Goal: Check status: Check status

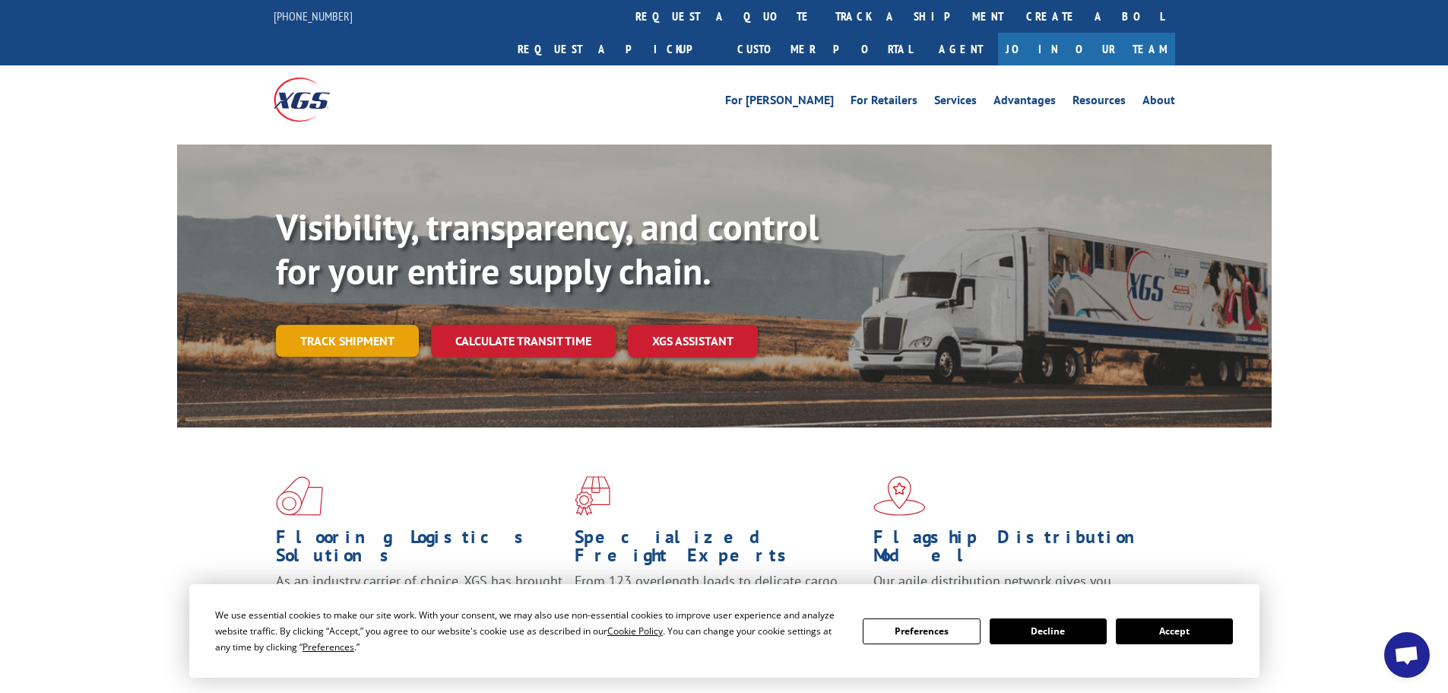
click at [313, 325] on link "Track shipment" at bounding box center [347, 341] width 143 height 32
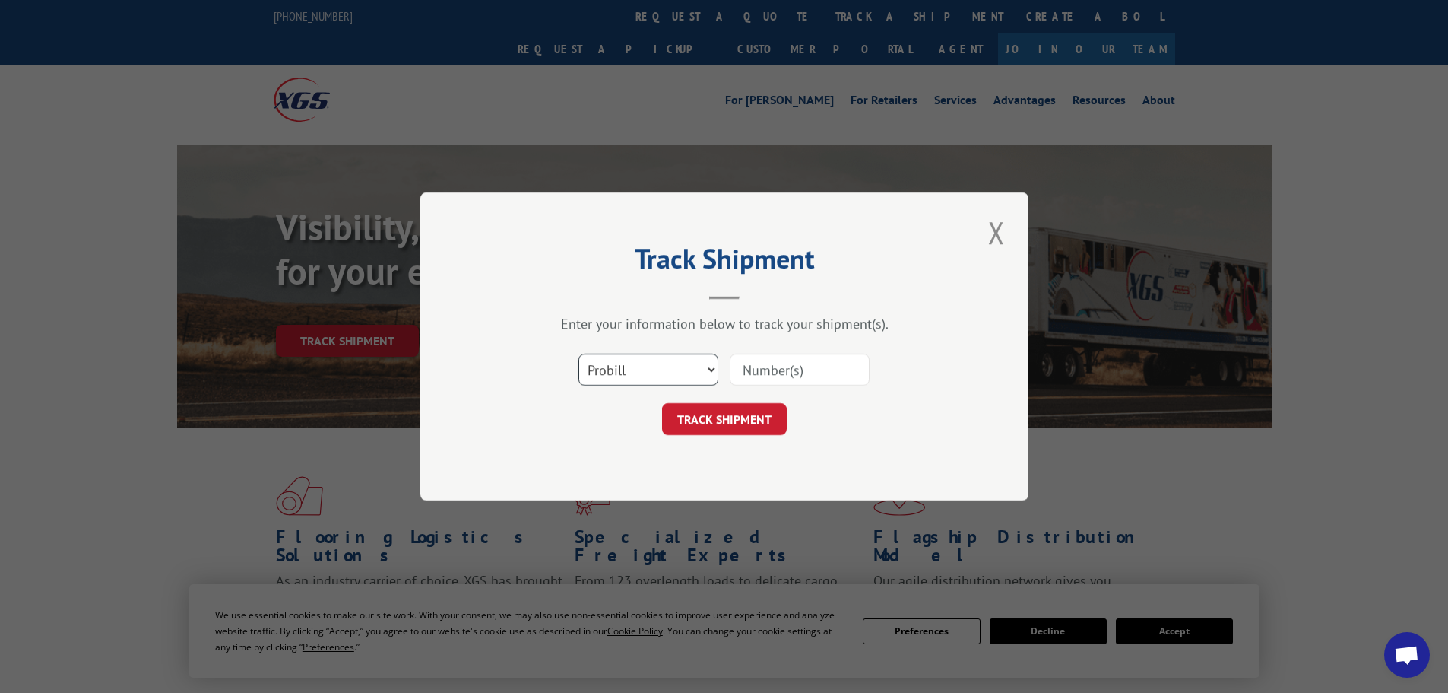
click at [625, 371] on select "Select category... Probill BOL PO" at bounding box center [649, 370] width 140 height 32
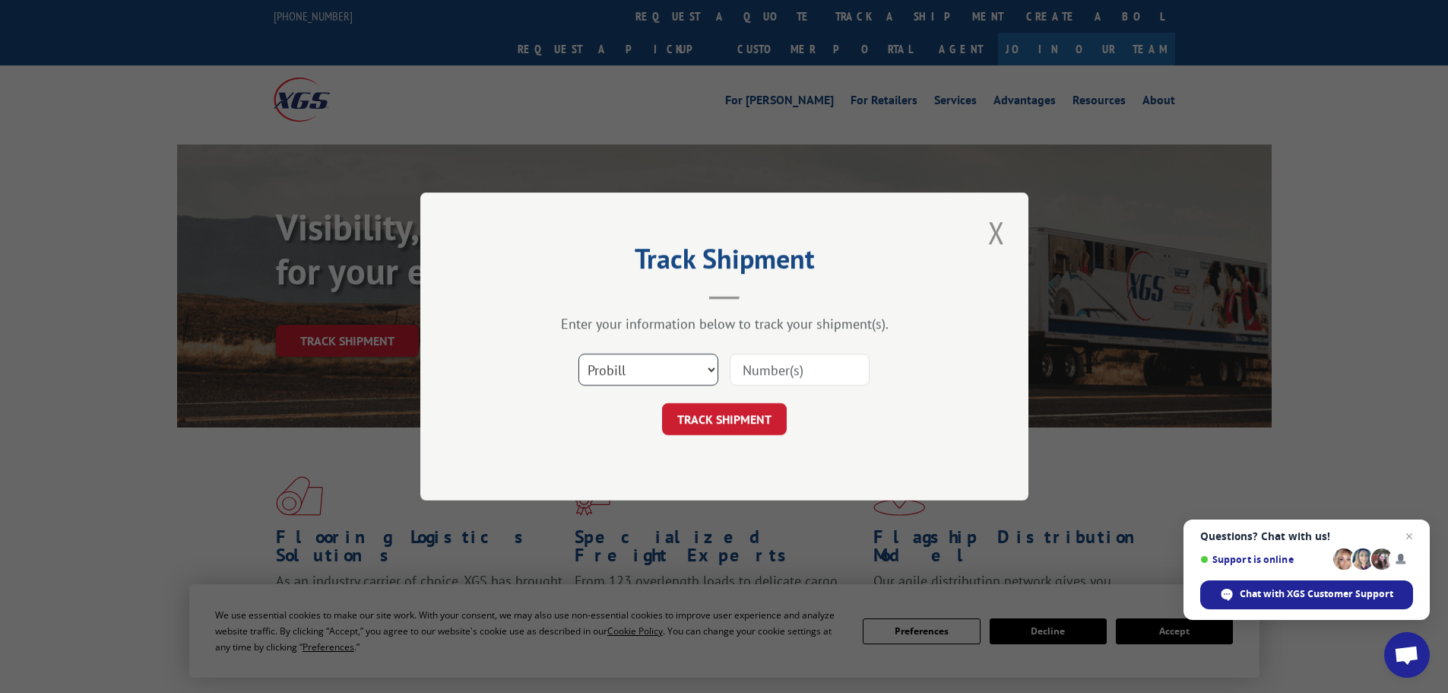
select select "bol"
click at [579, 354] on select "Select category... Probill BOL PO" at bounding box center [649, 370] width 140 height 32
click at [749, 370] on input at bounding box center [800, 370] width 140 height 32
paste input "15340387"
type input "15340387"
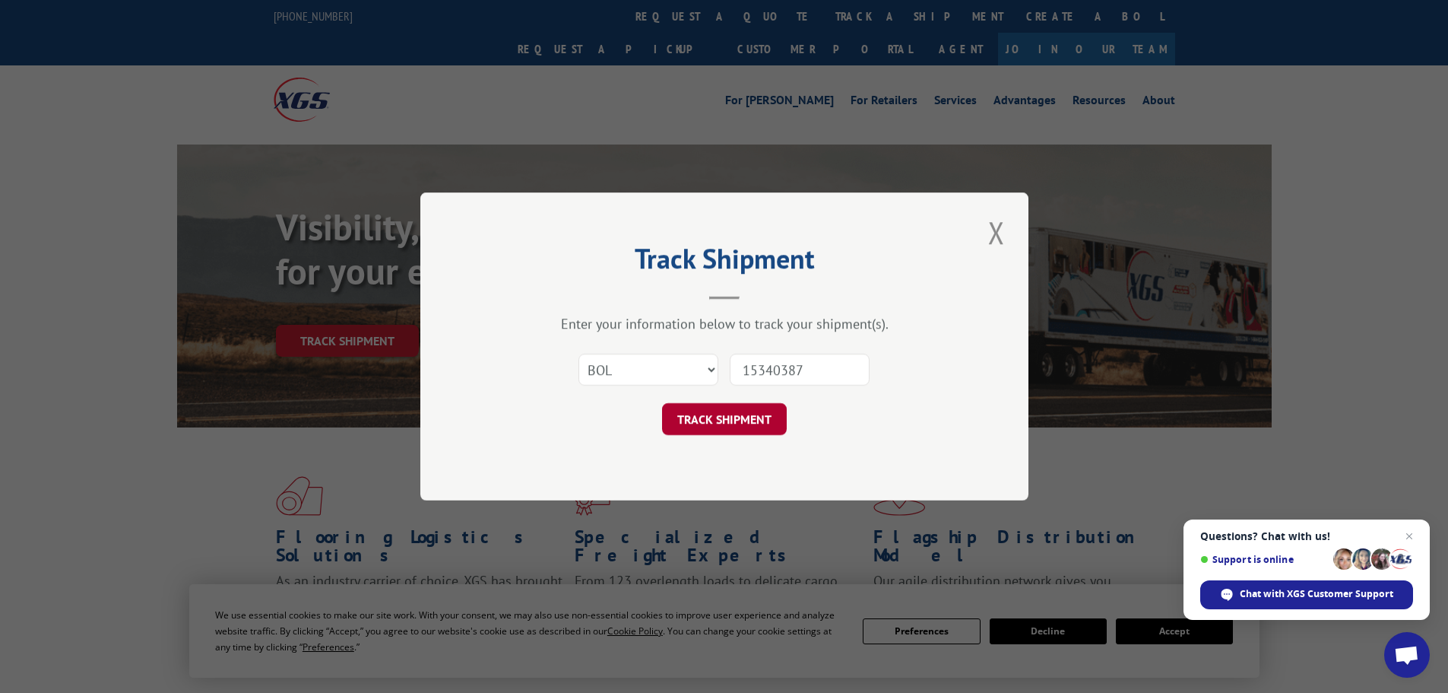
click at [713, 415] on button "TRACK SHIPMENT" at bounding box center [724, 419] width 125 height 32
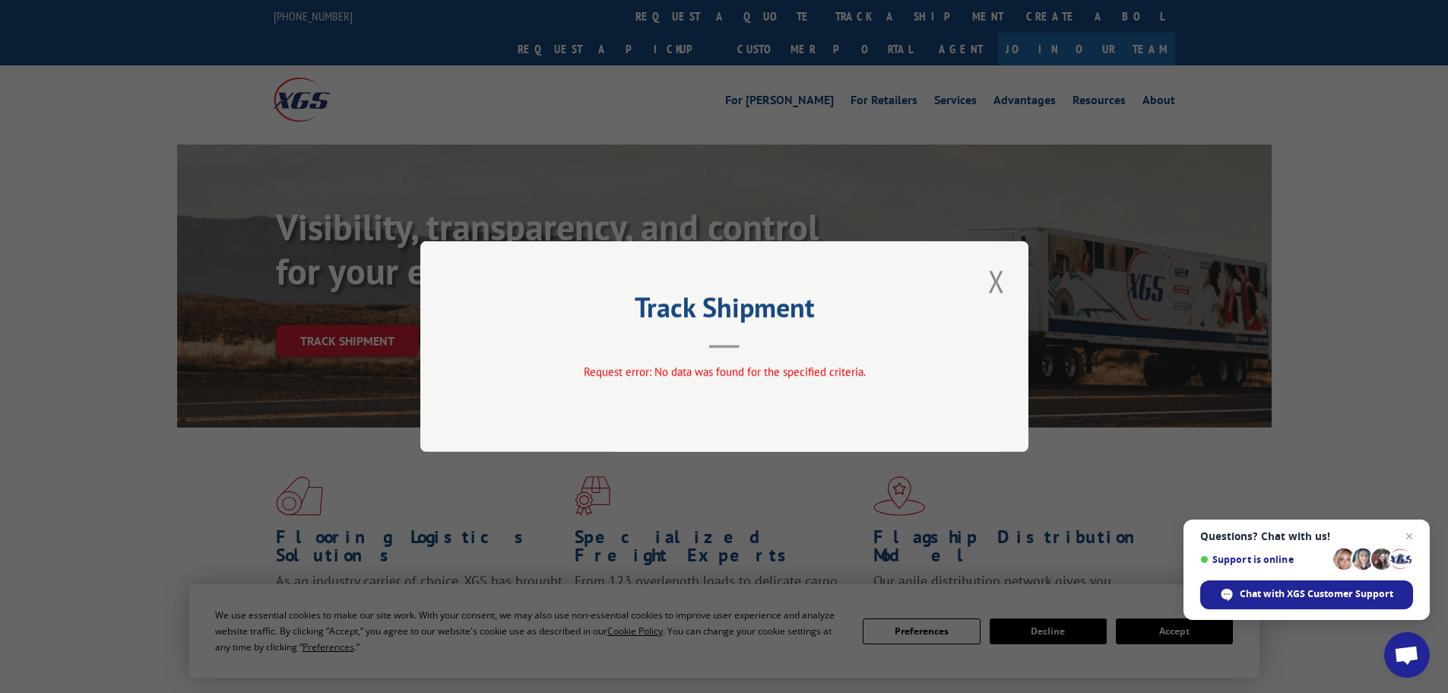
click at [992, 279] on button "Close modal" at bounding box center [997, 281] width 26 height 42
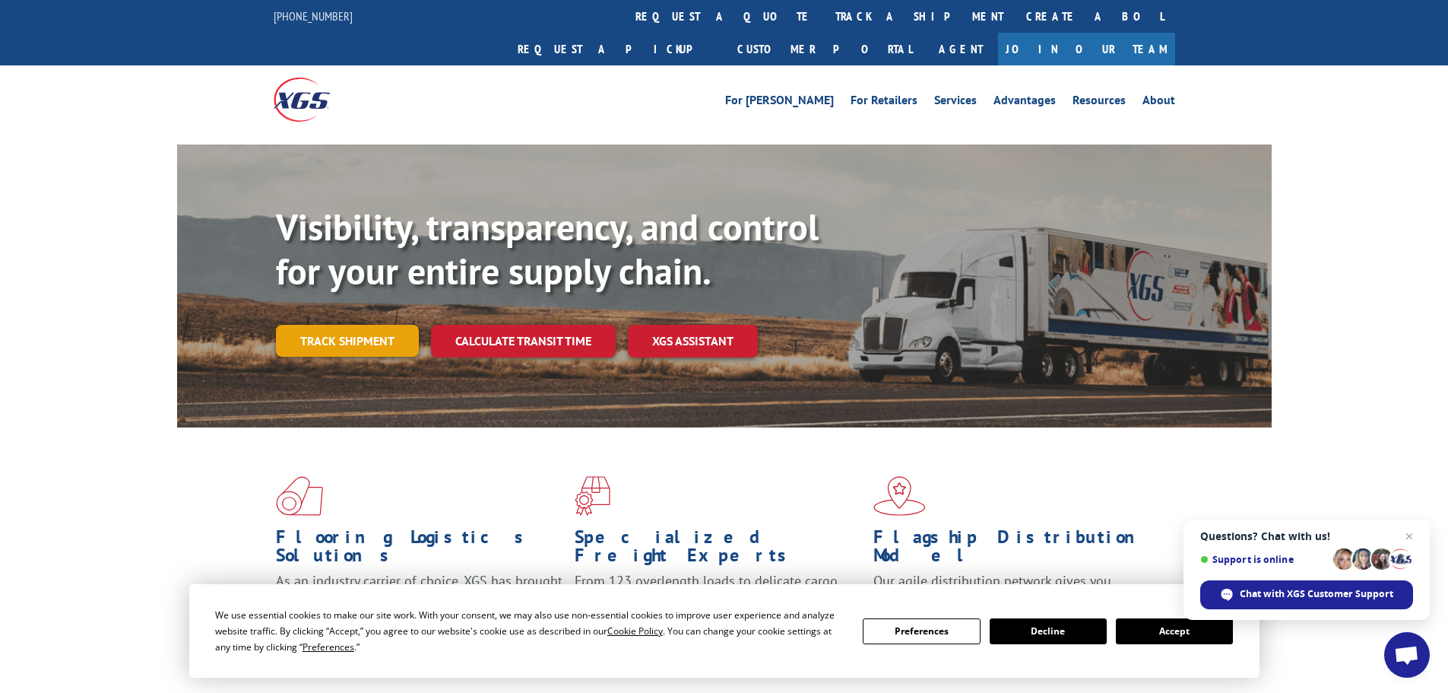
click at [370, 325] on link "Track shipment" at bounding box center [347, 341] width 143 height 32
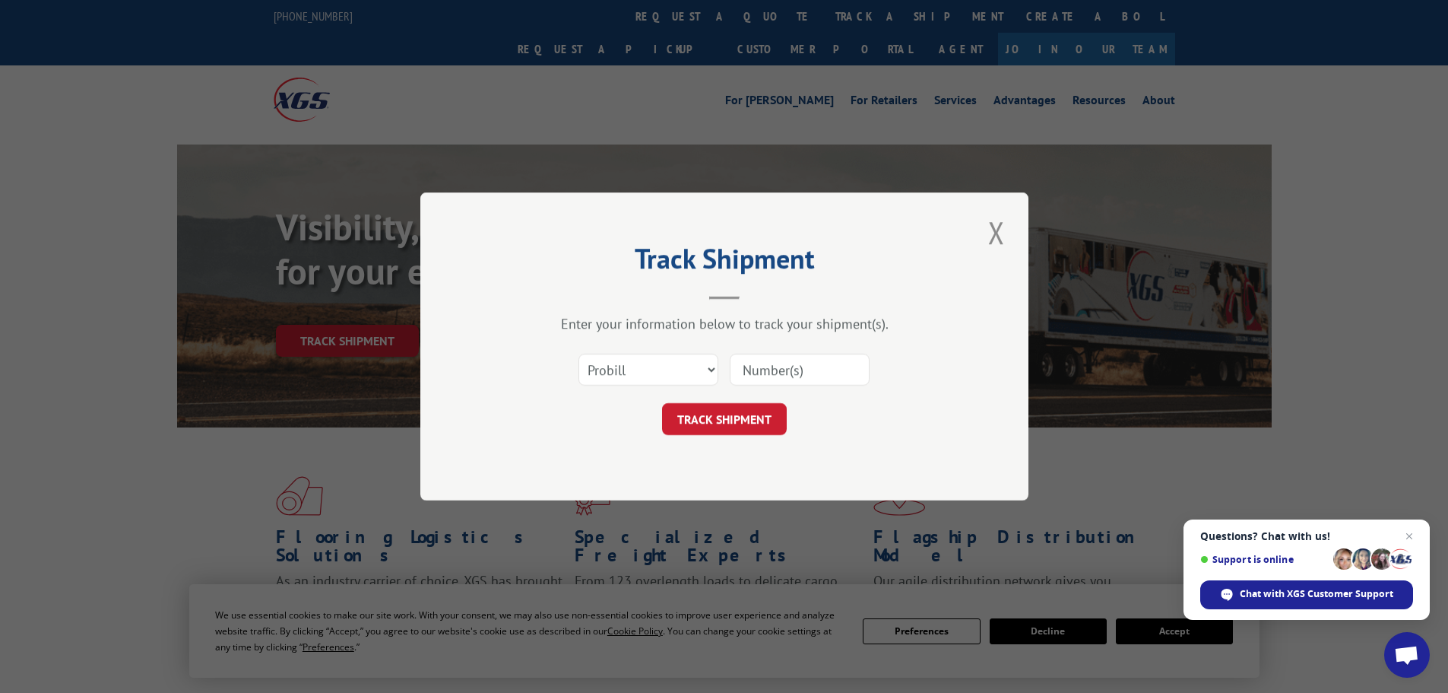
click at [838, 371] on input at bounding box center [800, 370] width 140 height 32
paste input "LTL1010050"
type input "LTL1010050"
click at [732, 424] on button "TRACK SHIPMENT" at bounding box center [724, 419] width 125 height 32
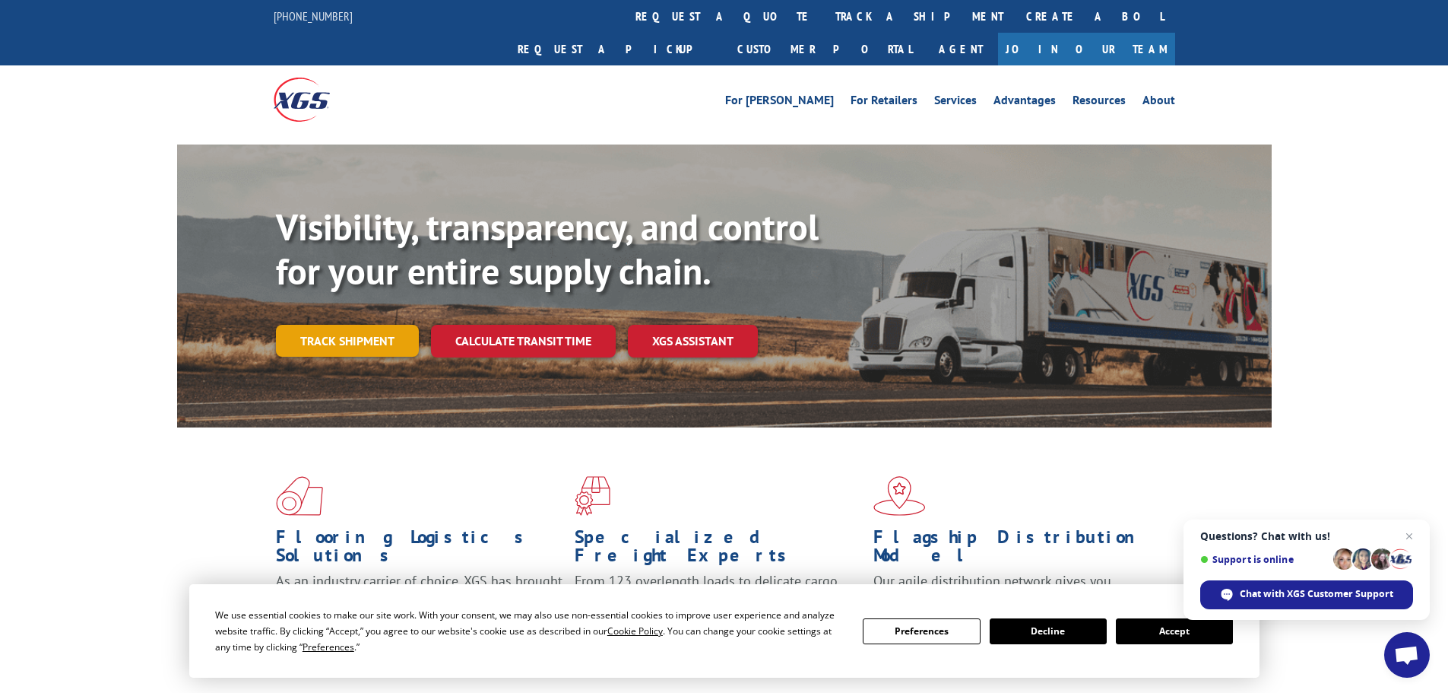
click at [378, 325] on link "Track shipment" at bounding box center [347, 341] width 143 height 32
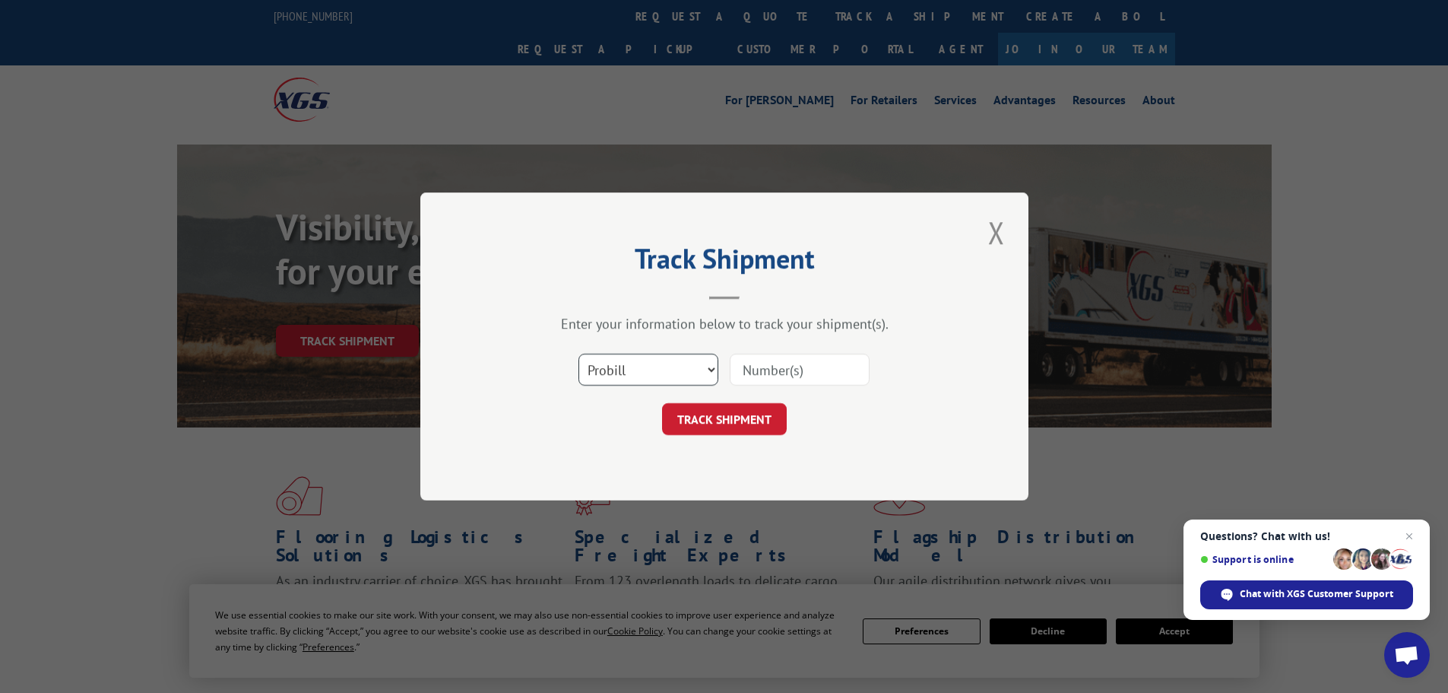
drag, startPoint x: 620, startPoint y: 378, endPoint x: 611, endPoint y: 376, distance: 9.4
click at [620, 377] on select "Select category... Probill BOL PO" at bounding box center [649, 370] width 140 height 32
select select "bol"
click at [579, 354] on select "Select category... Probill BOL PO" at bounding box center [649, 370] width 140 height 32
click at [776, 372] on input at bounding box center [800, 370] width 140 height 32
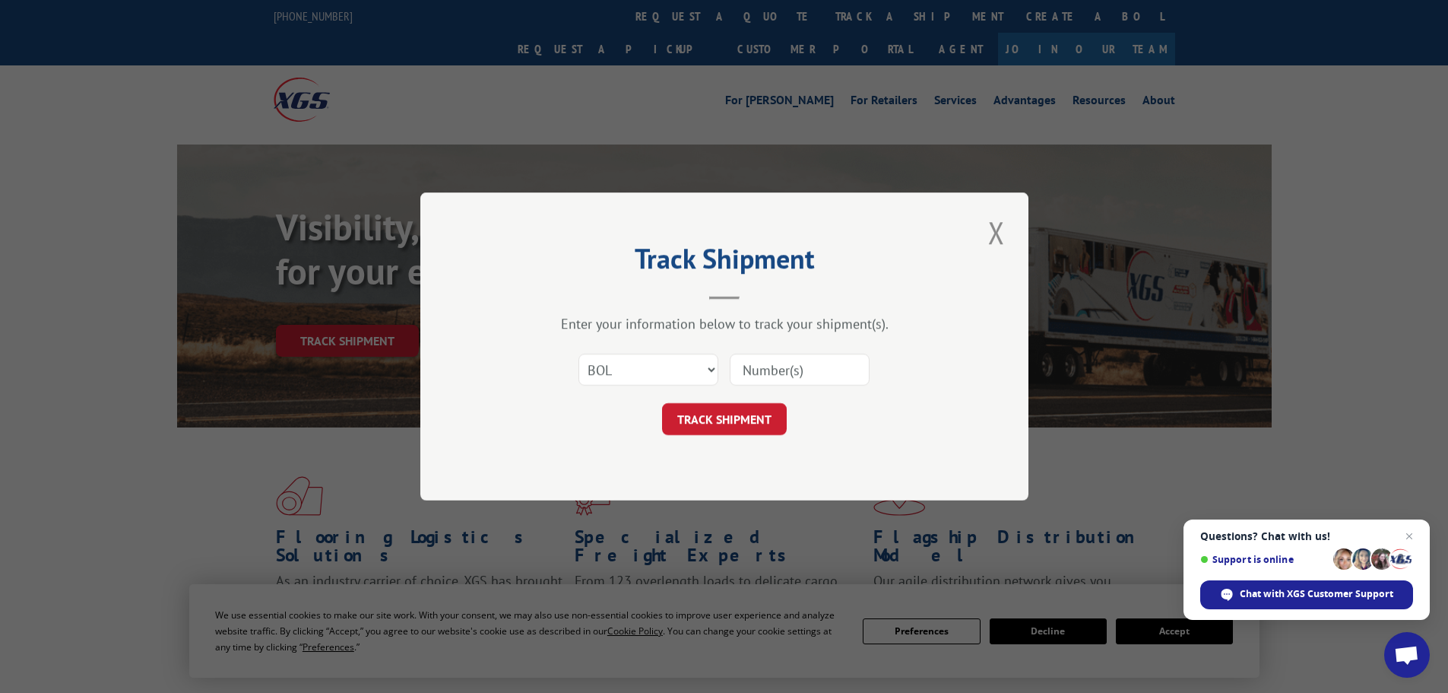
paste input "15340387"
type input "15340387"
click at [738, 419] on button "TRACK SHIPMENT" at bounding box center [724, 419] width 125 height 32
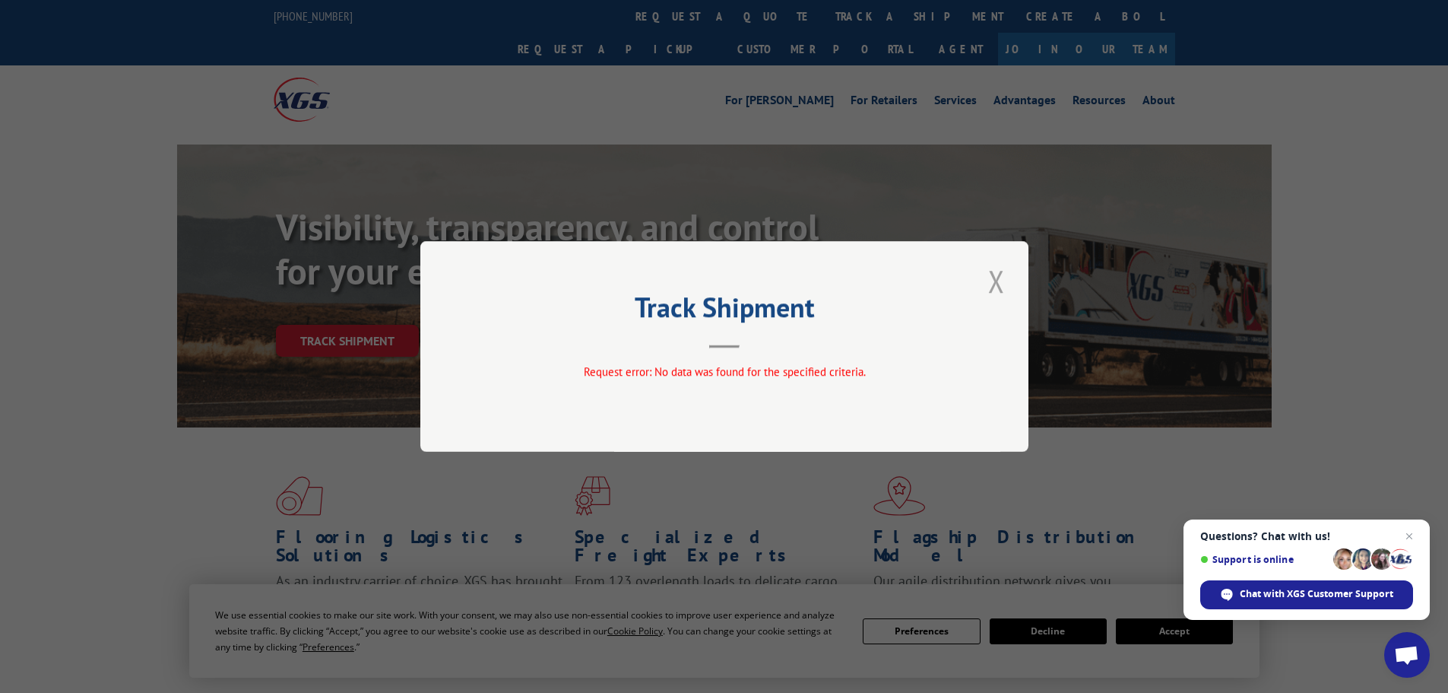
click at [997, 285] on button "Close modal" at bounding box center [997, 281] width 26 height 42
